Goal: Transaction & Acquisition: Purchase product/service

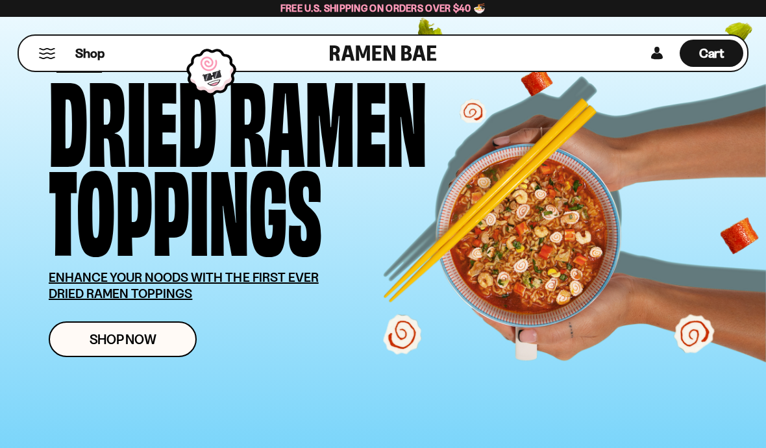
scroll to position [111, 0]
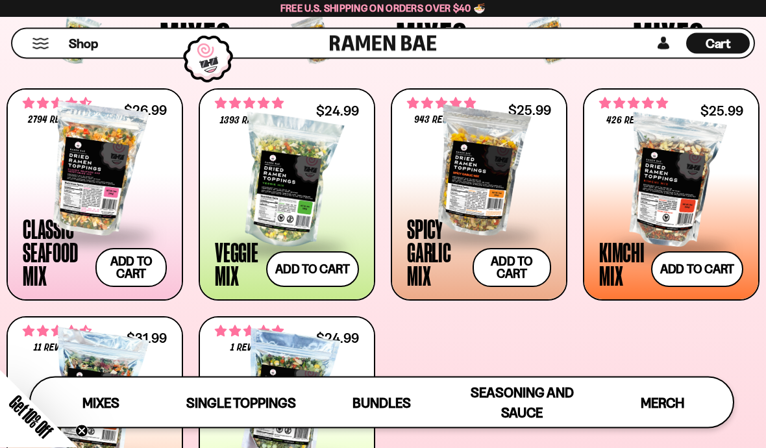
scroll to position [427, 0]
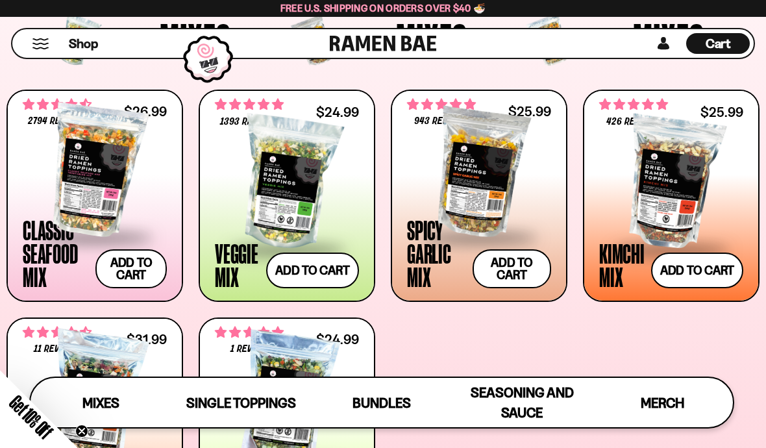
click at [112, 161] on div at bounding box center [95, 171] width 144 height 130
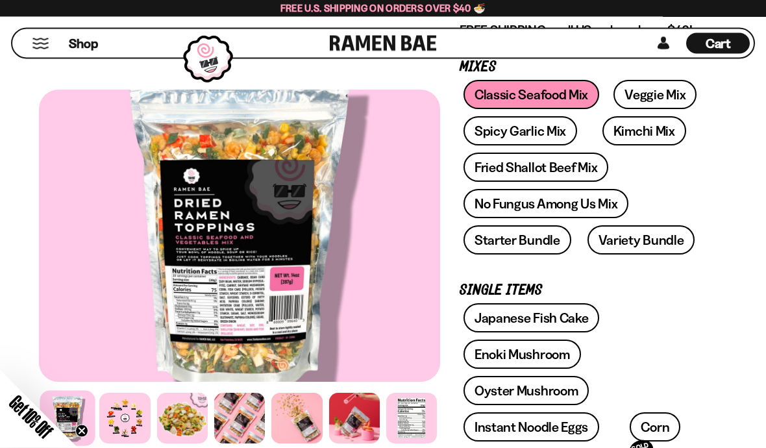
scroll to position [249, 0]
click at [420, 444] on div at bounding box center [411, 418] width 51 height 51
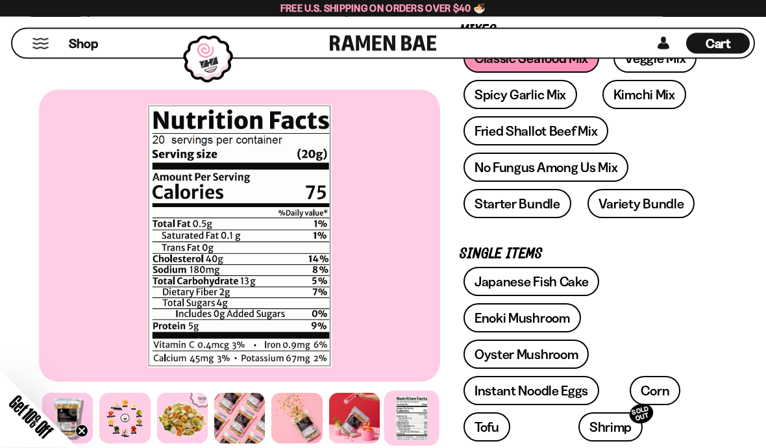
scroll to position [281, 0]
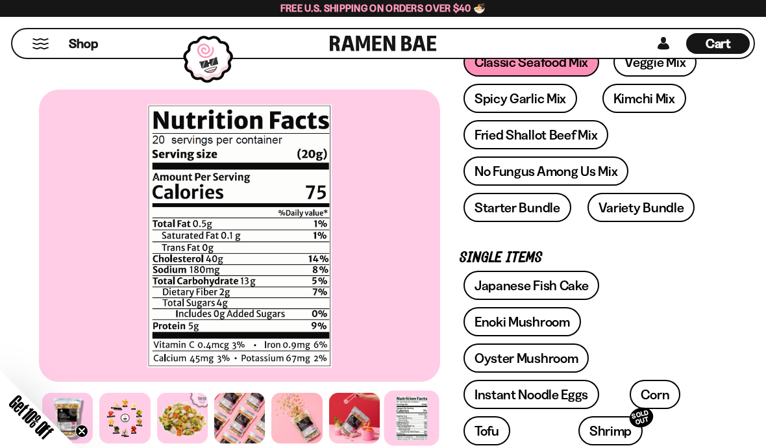
click at [81, 444] on div at bounding box center [67, 418] width 51 height 51
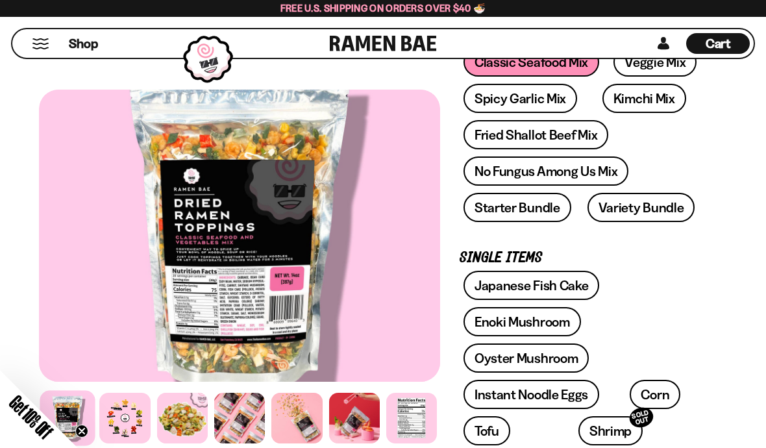
click at [425, 444] on div at bounding box center [411, 418] width 51 height 51
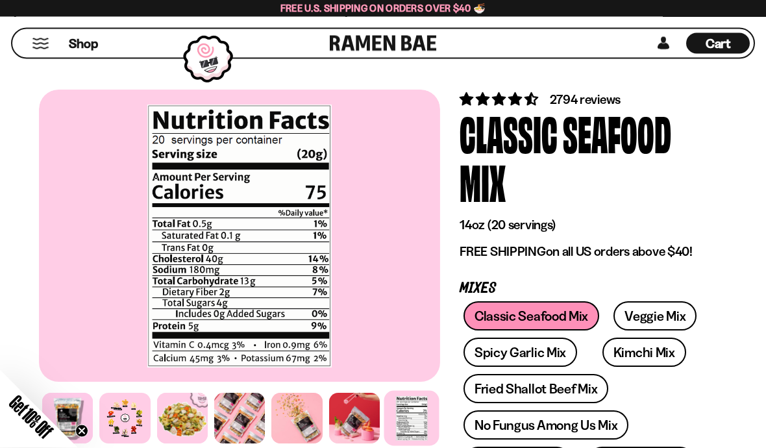
scroll to position [0, 0]
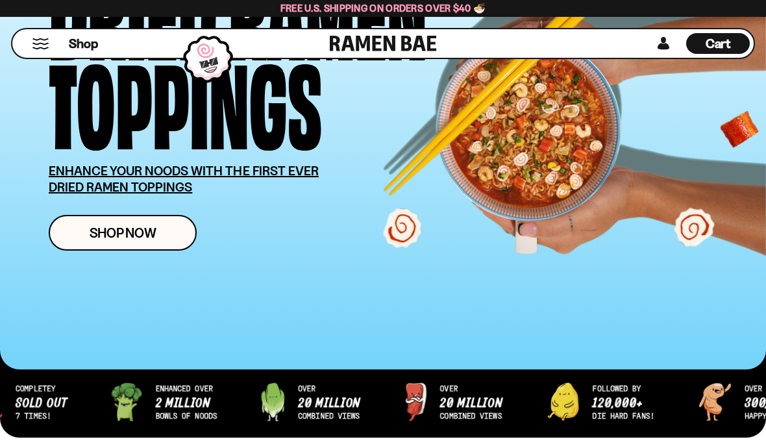
scroll to position [168, 0]
